Goal: Task Accomplishment & Management: Complete application form

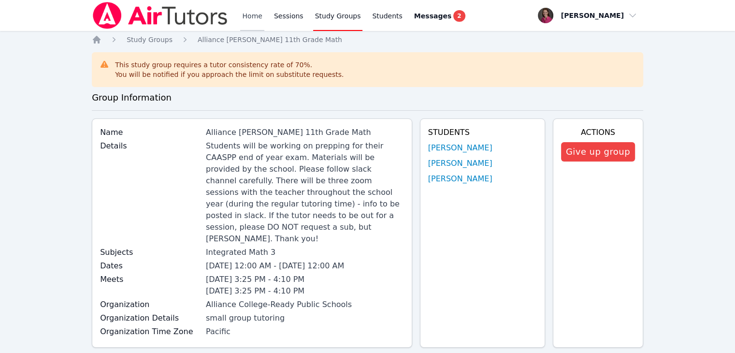
click at [246, 13] on link "Home" at bounding box center [252, 15] width 24 height 31
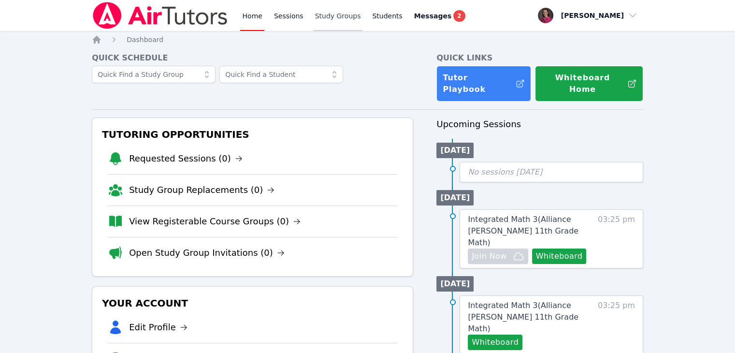
click at [335, 21] on link "Study Groups" at bounding box center [338, 15] width 50 height 31
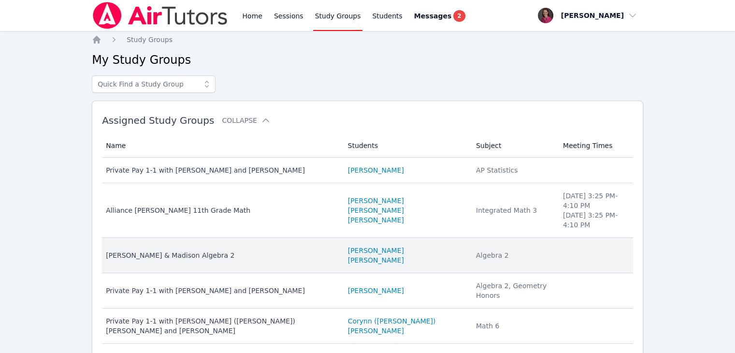
click at [203, 250] on div "[PERSON_NAME] & Madison Algebra 2" at bounding box center [221, 255] width 230 height 10
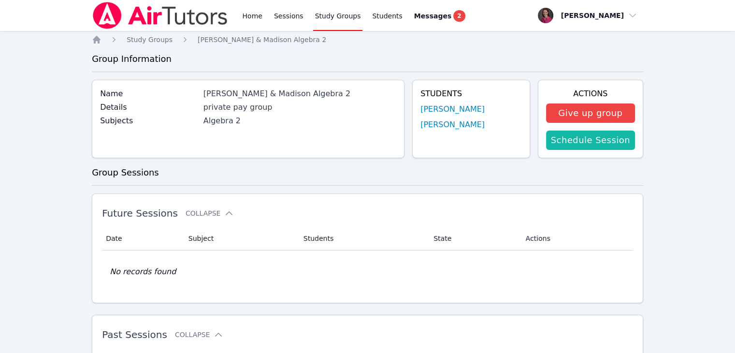
click at [569, 142] on link "Schedule Session" at bounding box center [590, 139] width 89 height 19
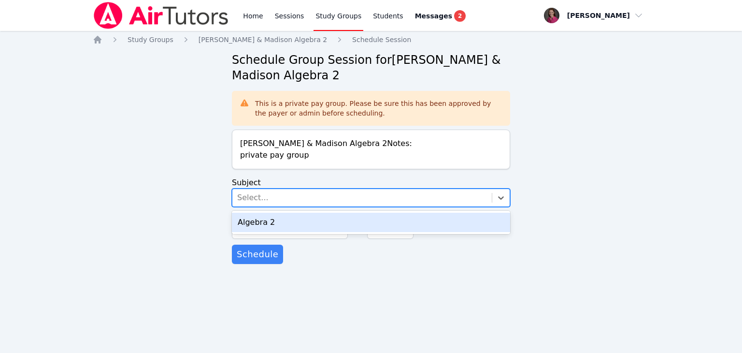
click at [288, 197] on div "Select..." at bounding box center [361, 197] width 259 height 17
click at [281, 224] on div "Algebra 2" at bounding box center [371, 222] width 278 height 19
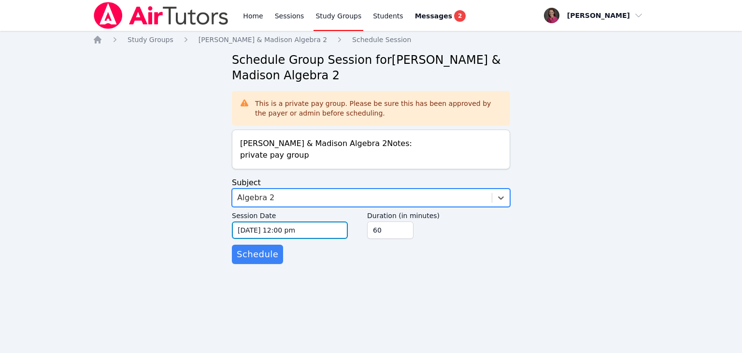
click at [300, 228] on input "09/21/2025 12:00 pm" at bounding box center [290, 229] width 116 height 17
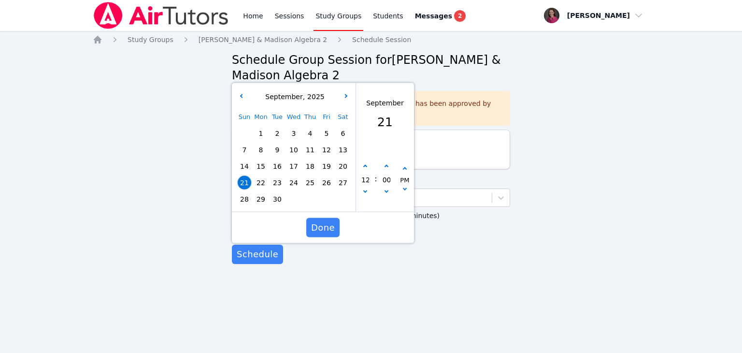
click at [290, 180] on span "24" at bounding box center [294, 183] width 14 height 14
click at [366, 165] on button "button" at bounding box center [365, 167] width 10 height 10
type input "09/24/2025 01:00 pm"
type input "01"
click at [366, 165] on button "button" at bounding box center [365, 167] width 10 height 10
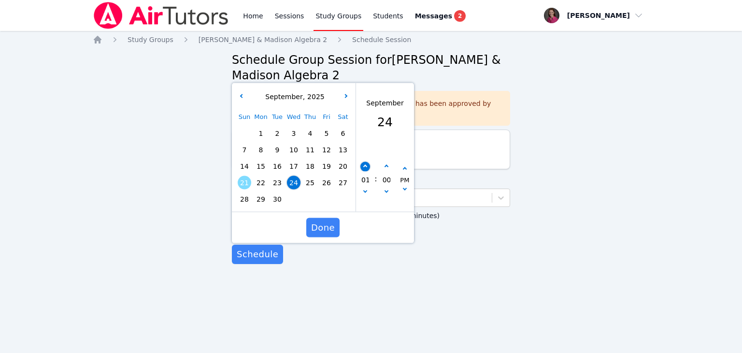
type input "09/24/2025 02:00 pm"
type input "02"
click at [366, 165] on button "button" at bounding box center [365, 167] width 10 height 10
type input "09/24/2025 03:00 pm"
type input "03"
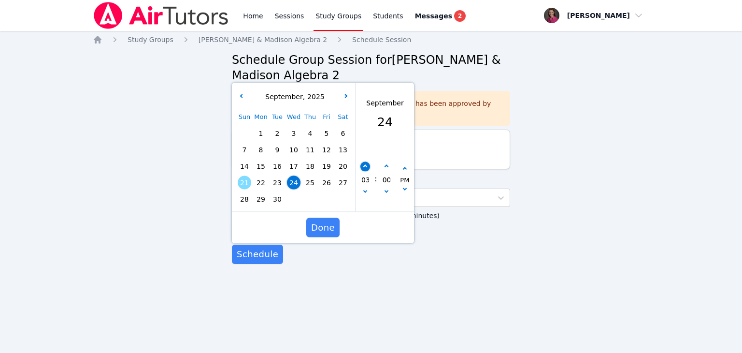
click at [366, 165] on button "button" at bounding box center [365, 167] width 10 height 10
type input "09/24/2025 04:00 pm"
type input "04"
click at [366, 165] on button "button" at bounding box center [365, 167] width 10 height 10
type input "09/24/2025 05:00 pm"
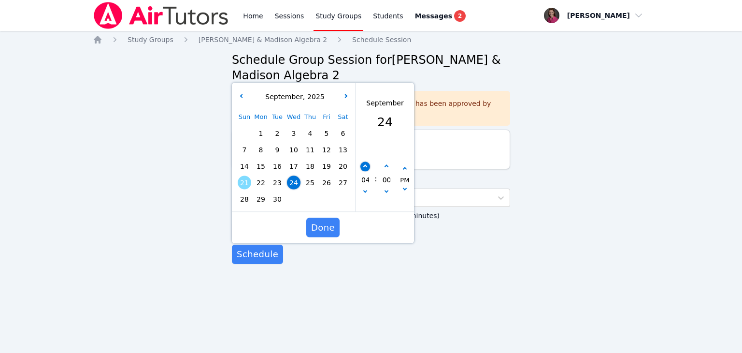
type input "05"
click at [366, 165] on button "button" at bounding box center [365, 167] width 10 height 10
type input "09/24/2025 06:00 pm"
type input "06"
click at [366, 165] on button "button" at bounding box center [365, 167] width 10 height 10
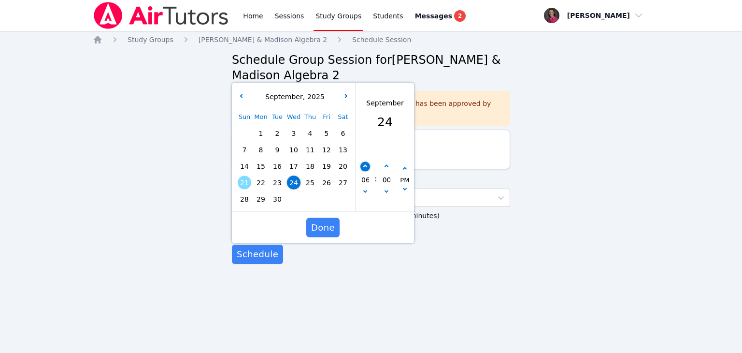
type input "09/24/2025 07:00 pm"
type input "07"
click at [366, 165] on button "button" at bounding box center [365, 167] width 10 height 10
type input "09/24/2025 08:00 pm"
type input "08"
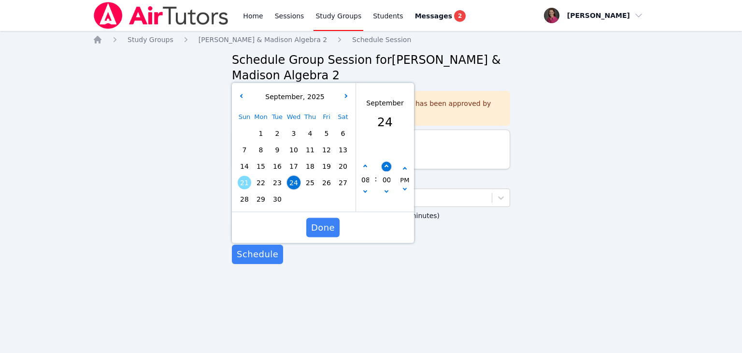
click at [382, 165] on button "button" at bounding box center [387, 167] width 10 height 10
type input "09/24/2025 08:05 pm"
type input "05"
click at [382, 165] on button "button" at bounding box center [387, 167] width 10 height 10
type input "09/24/2025 08:10 pm"
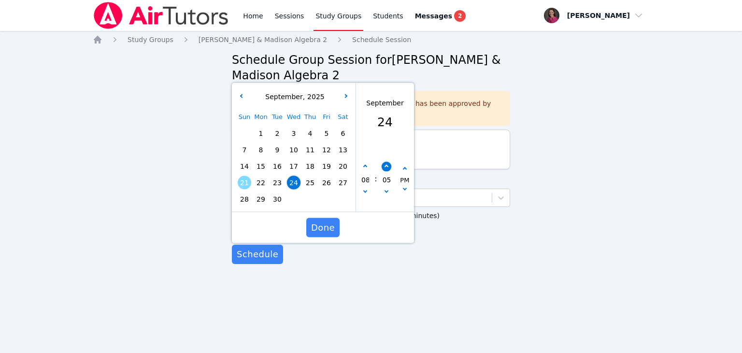
type input "10"
click at [382, 165] on button "button" at bounding box center [387, 167] width 10 height 10
type input "09/24/2025 08:15 pm"
type input "15"
click at [382, 165] on button "button" at bounding box center [387, 167] width 10 height 10
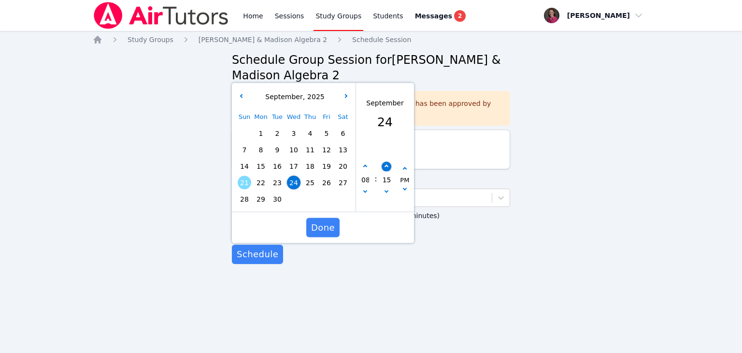
type input "09/24/2025 08:20 pm"
type input "20"
click at [382, 165] on button "button" at bounding box center [387, 167] width 10 height 10
type input "09/24/2025 08:25 pm"
type input "25"
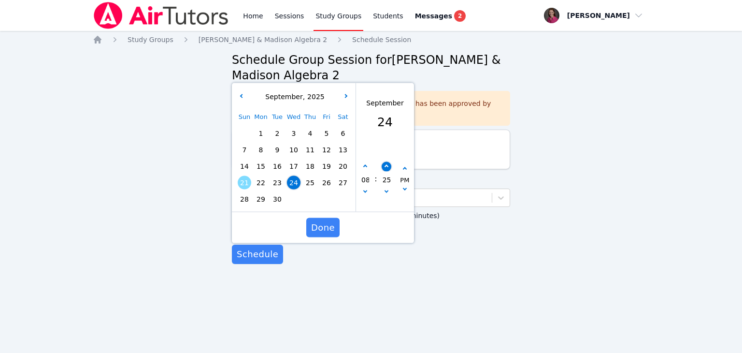
click at [382, 165] on button "button" at bounding box center [387, 167] width 10 height 10
type input "09/24/2025 08:30 pm"
type input "30"
click at [325, 224] on span "Done" at bounding box center [323, 228] width 24 height 14
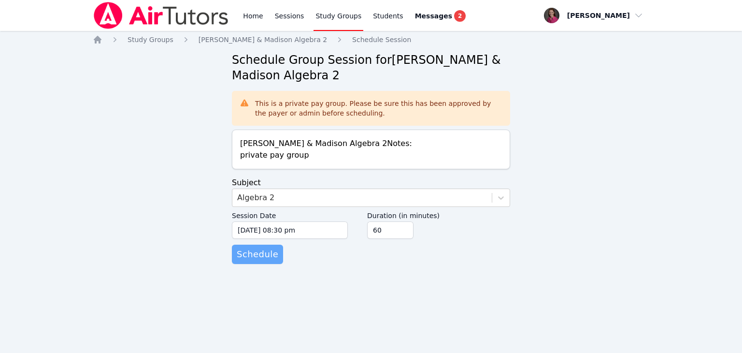
click at [250, 254] on span "Schedule" at bounding box center [258, 254] width 42 height 14
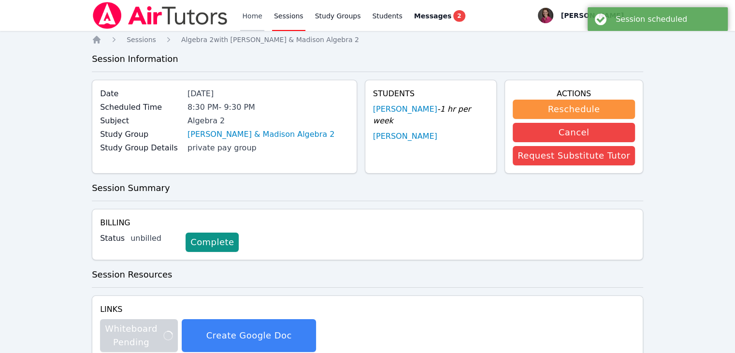
click at [251, 12] on link "Home" at bounding box center [252, 15] width 24 height 31
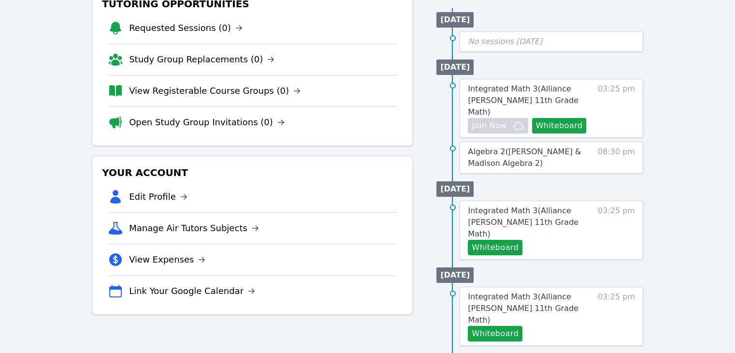
scroll to position [131, 0]
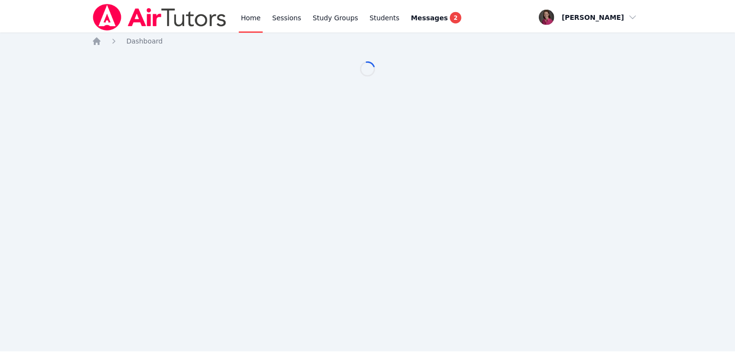
scroll to position [131, 0]
